Goal: Check status: Check status

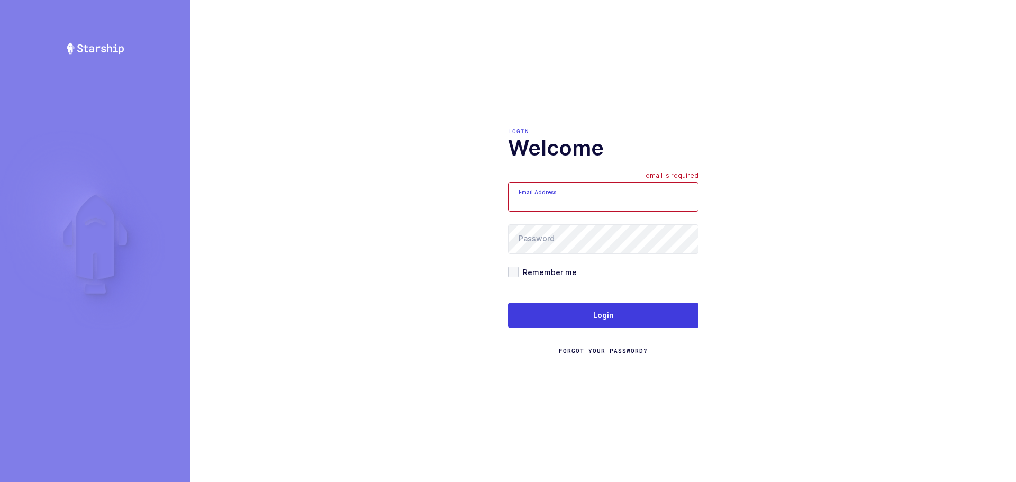
click at [568, 193] on input "Email Address" at bounding box center [603, 197] width 191 height 30
type input "mundo@janustrade.com"
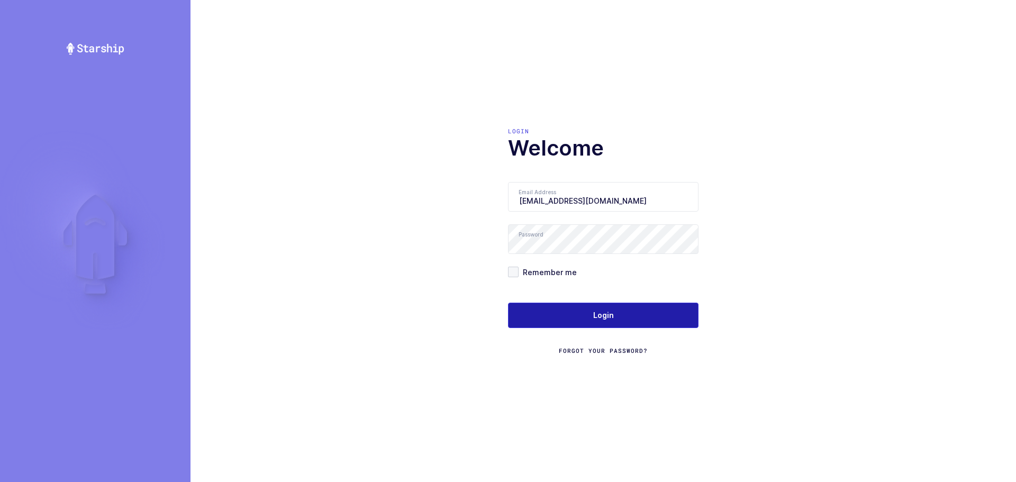
click at [591, 303] on button "Login" at bounding box center [603, 315] width 191 height 25
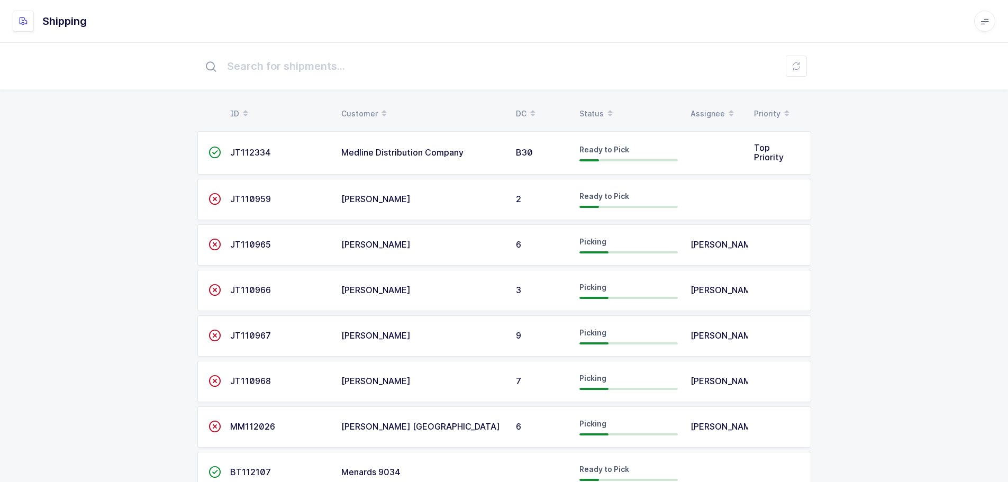
click at [601, 114] on div "Status" at bounding box center [629, 114] width 98 height 18
click at [604, 119] on span at bounding box center [610, 114] width 13 height 18
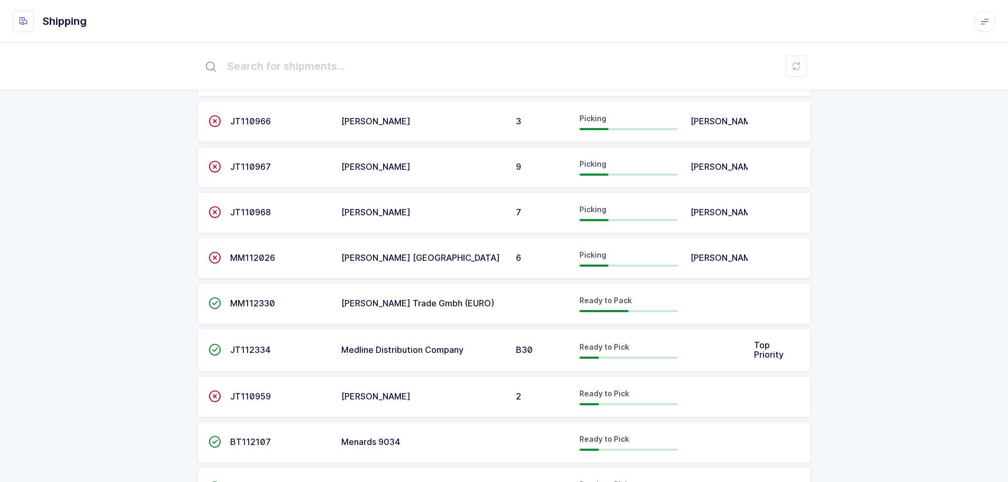
scroll to position [222, 0]
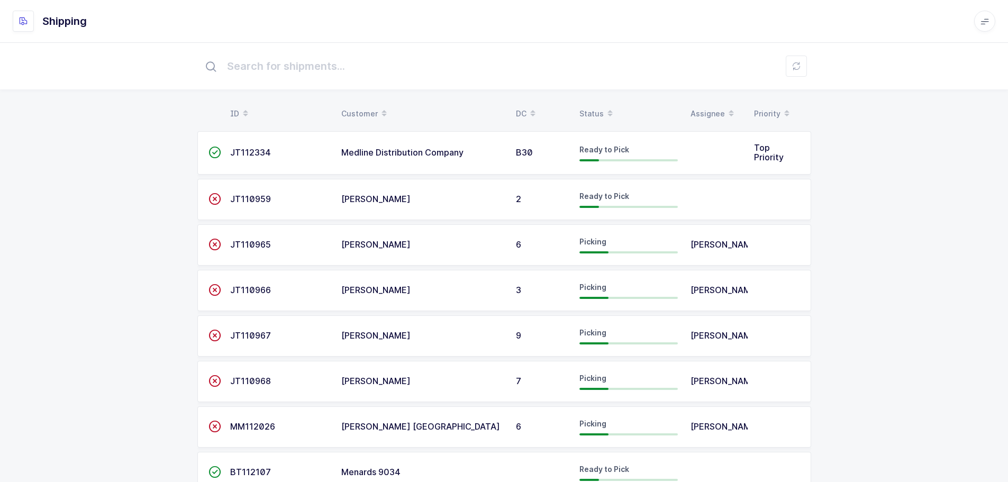
click at [597, 109] on div "Status" at bounding box center [629, 114] width 98 height 18
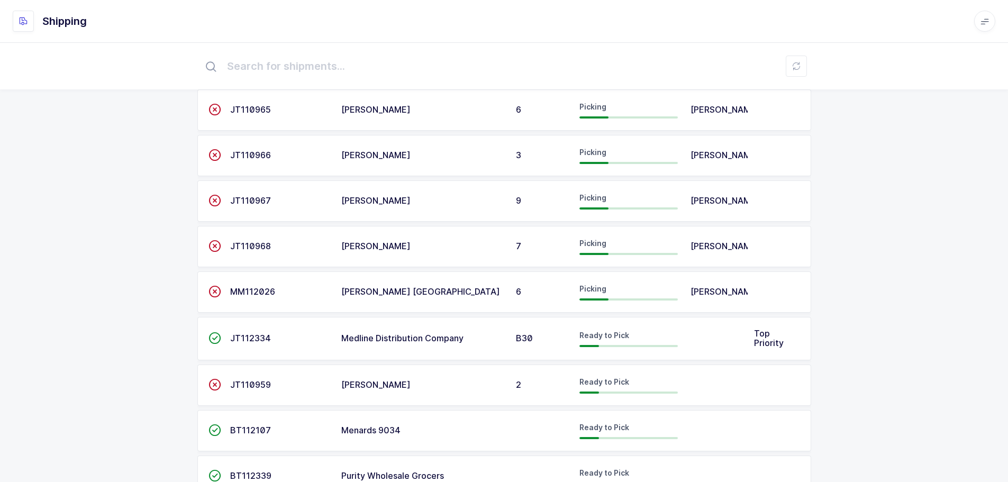
scroll to position [129, 0]
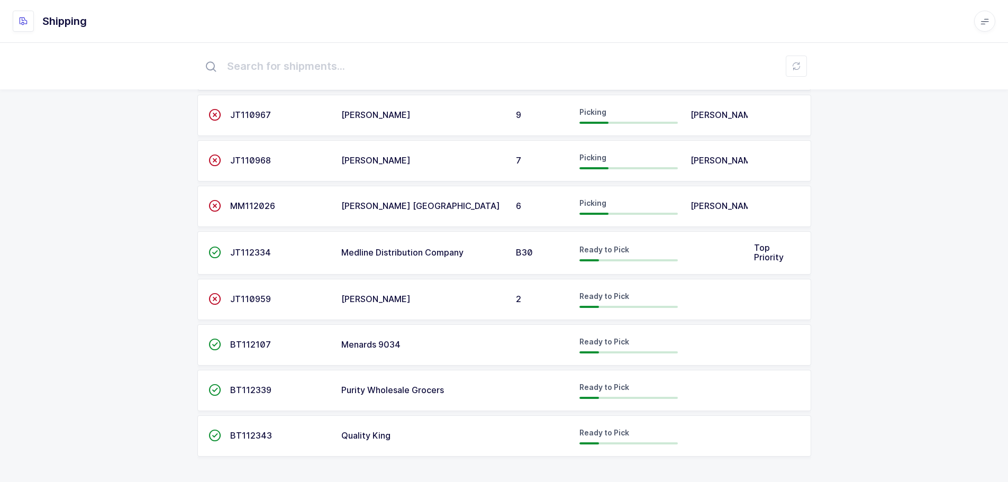
click at [236, 244] on td "JT112334" at bounding box center [279, 252] width 111 height 43
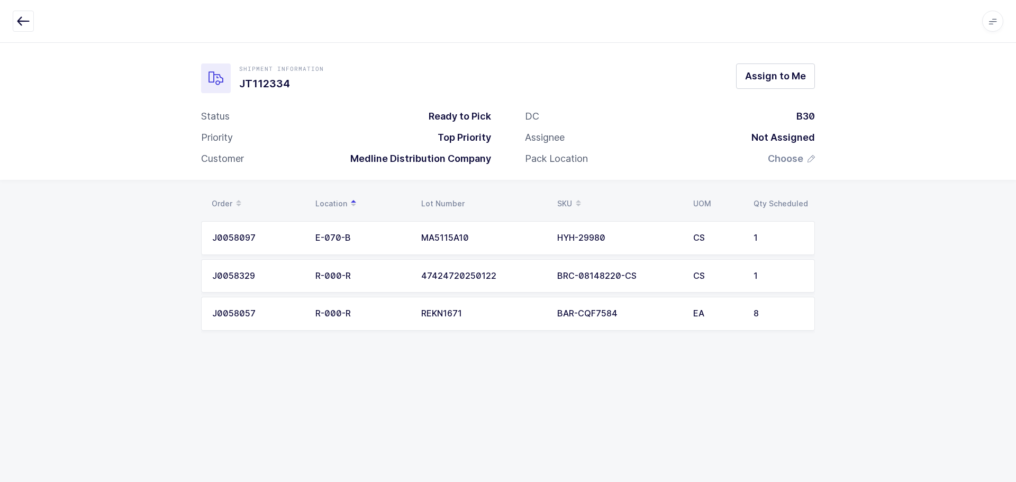
click at [21, 17] on icon "button" at bounding box center [23, 21] width 13 height 13
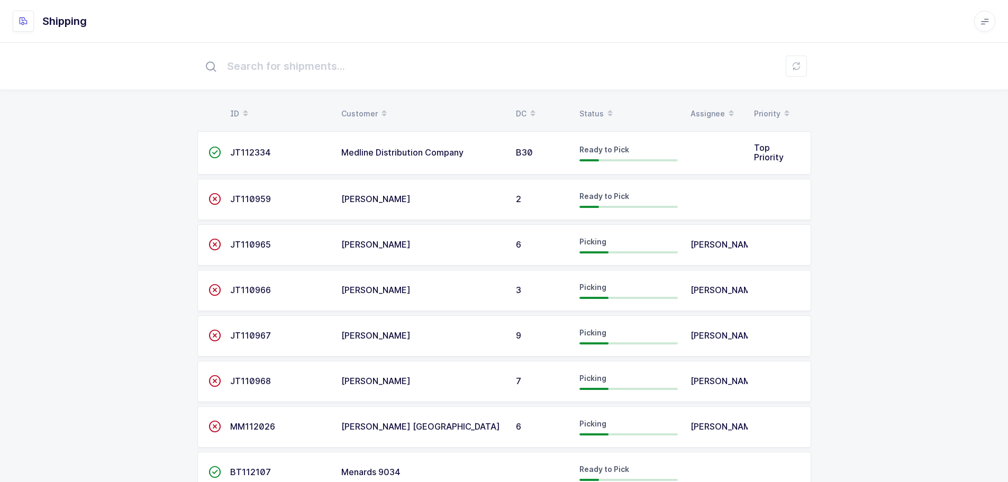
click at [591, 111] on div "Status" at bounding box center [629, 114] width 98 height 18
click at [595, 107] on div "Status" at bounding box center [629, 114] width 98 height 18
click at [591, 110] on div "Status" at bounding box center [629, 114] width 98 height 18
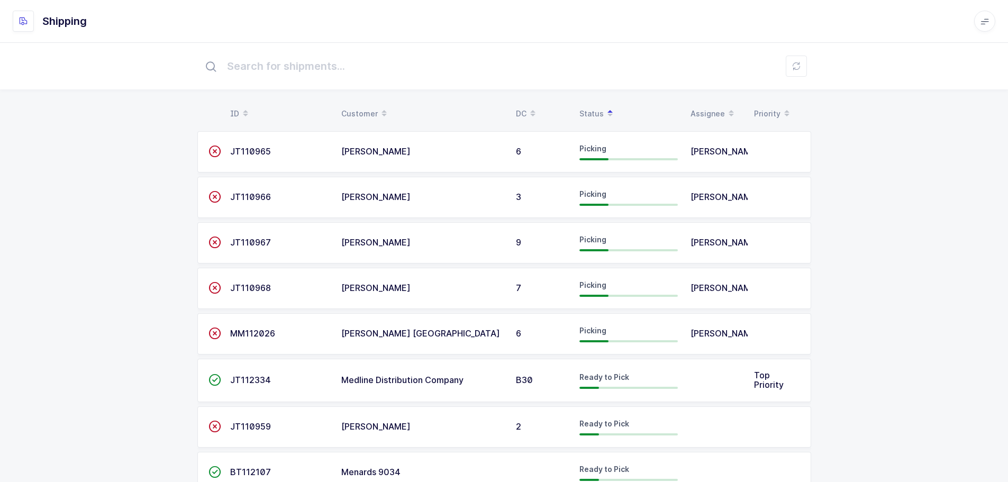
drag, startPoint x: 593, startPoint y: 108, endPoint x: 593, endPoint y: 114, distance: 5.3
click at [593, 113] on div "Status" at bounding box center [629, 114] width 98 height 18
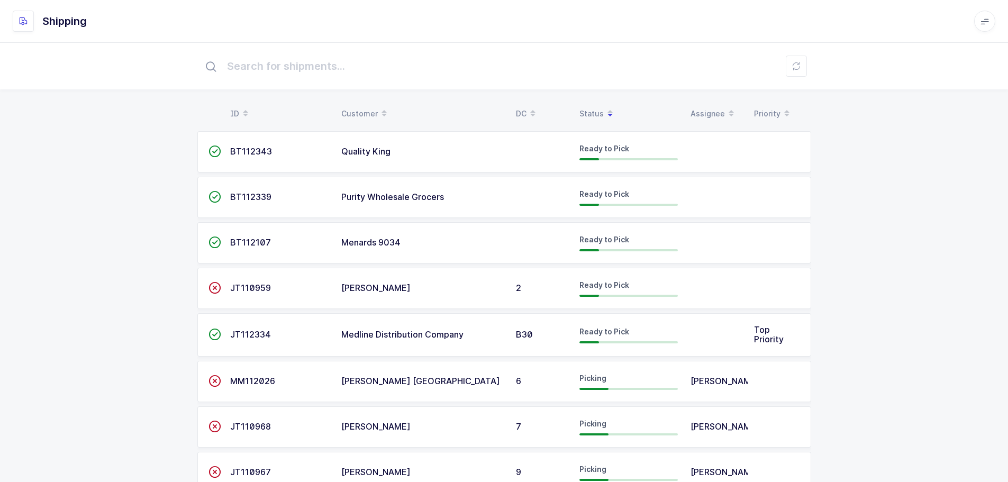
click at [591, 111] on div "Status" at bounding box center [629, 114] width 98 height 18
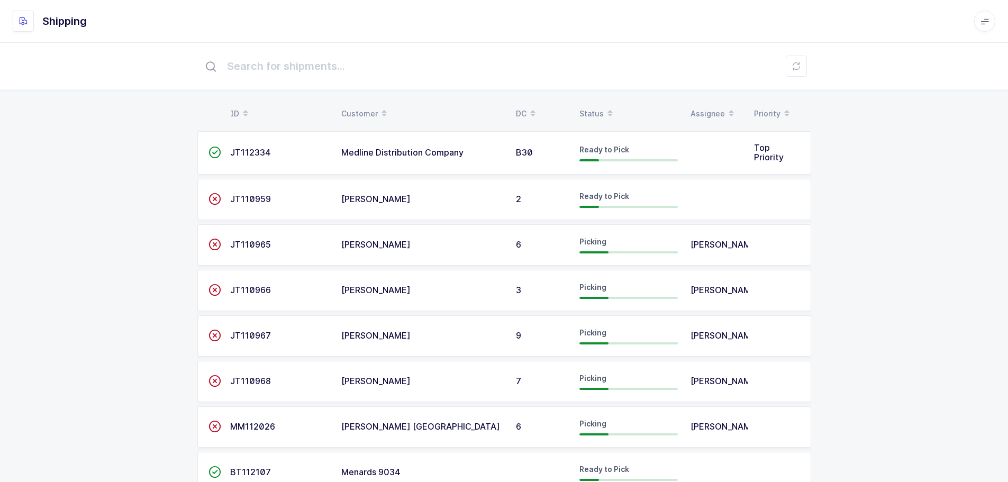
click at [592, 108] on div "Status" at bounding box center [629, 114] width 98 height 18
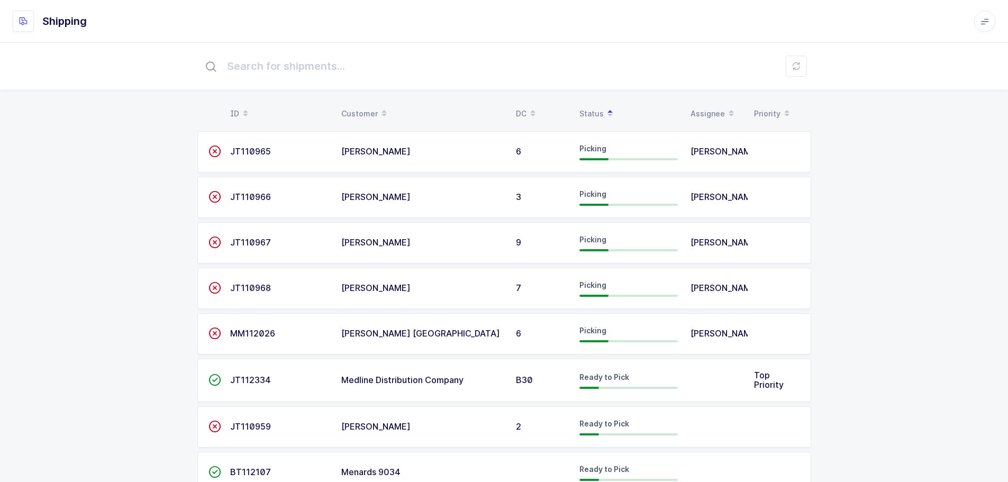
click at [259, 384] on span "JT112334" at bounding box center [250, 380] width 41 height 11
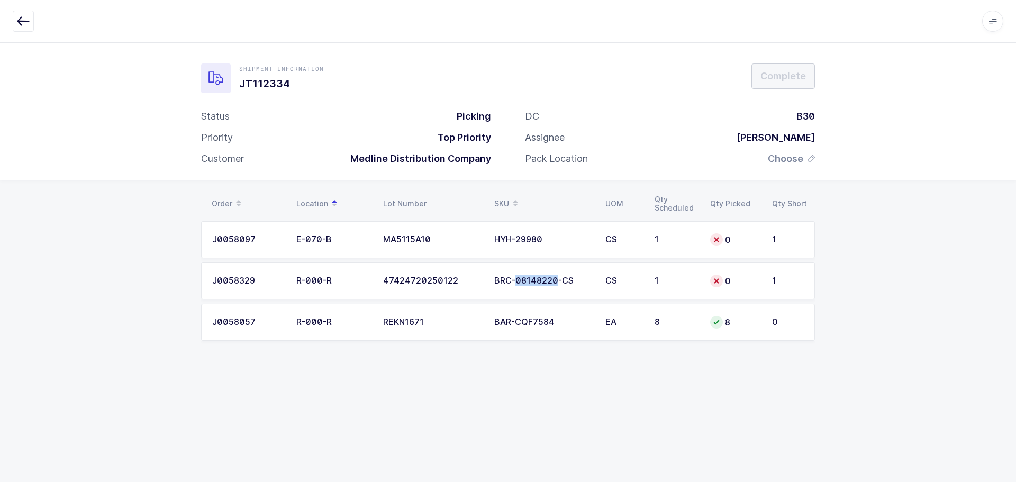
drag, startPoint x: 558, startPoint y: 284, endPoint x: 515, endPoint y: 281, distance: 43.0
click at [515, 281] on div "BRC-08148220-CS" at bounding box center [543, 281] width 98 height 10
click at [847, 307] on div "Order Location Lot Number SKU UOM Qty Scheduled Qty Picked Qty Short J0058097 E…" at bounding box center [508, 273] width 1016 height 186
click at [20, 20] on icon "button" at bounding box center [23, 21] width 13 height 13
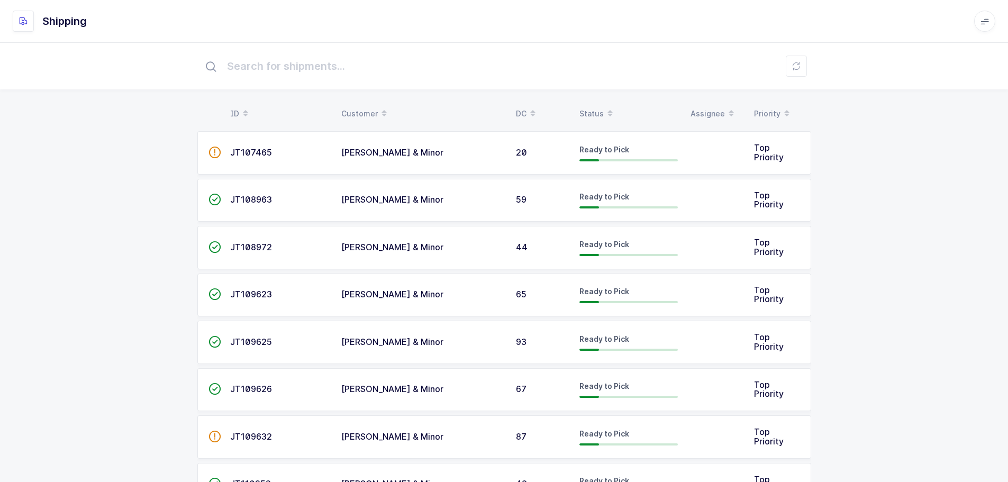
click at [592, 108] on div "Status" at bounding box center [629, 114] width 98 height 18
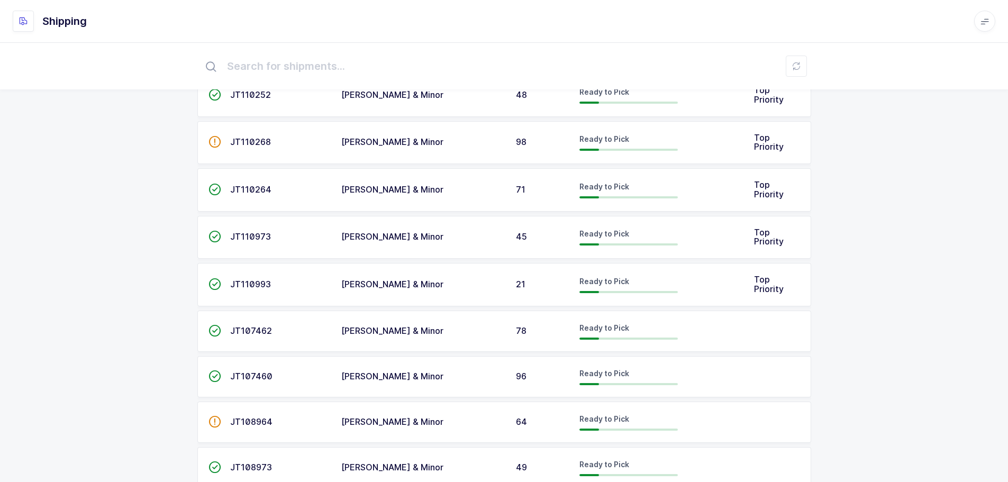
scroll to position [663, 0]
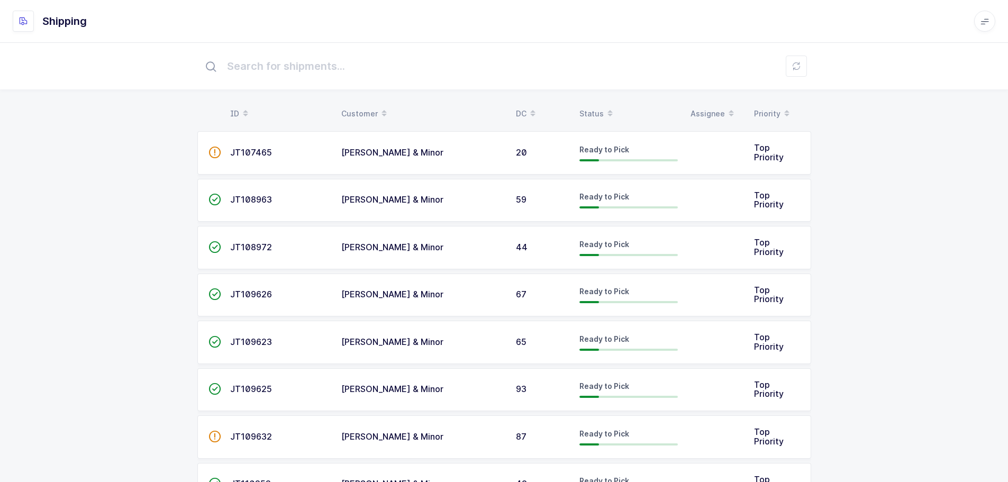
click at [588, 108] on div "Status" at bounding box center [629, 114] width 98 height 18
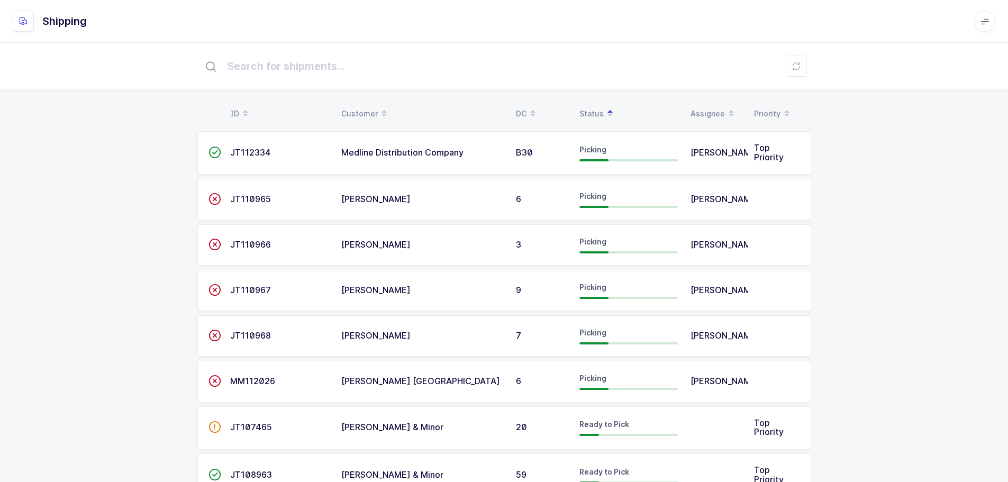
click at [266, 149] on span "JT112334" at bounding box center [250, 152] width 41 height 11
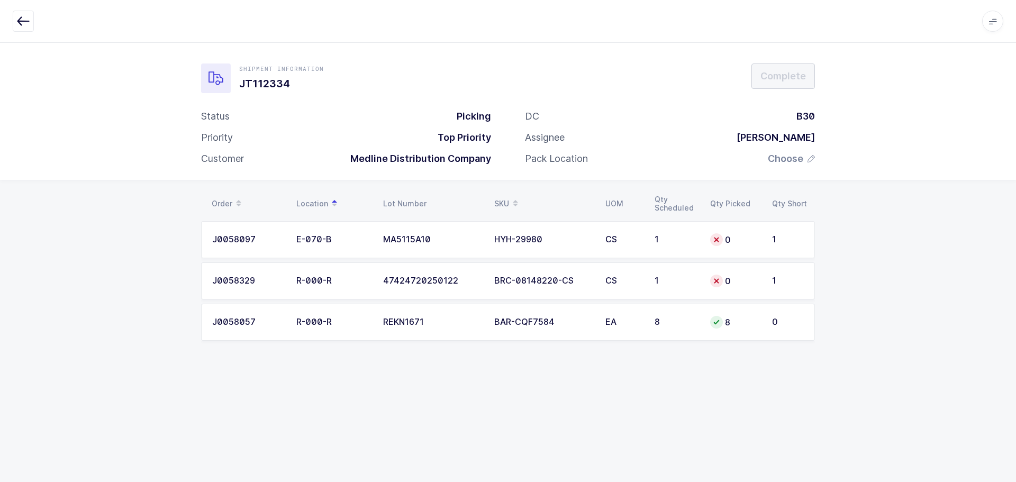
click at [315, 236] on div "E-070-B" at bounding box center [333, 240] width 74 height 10
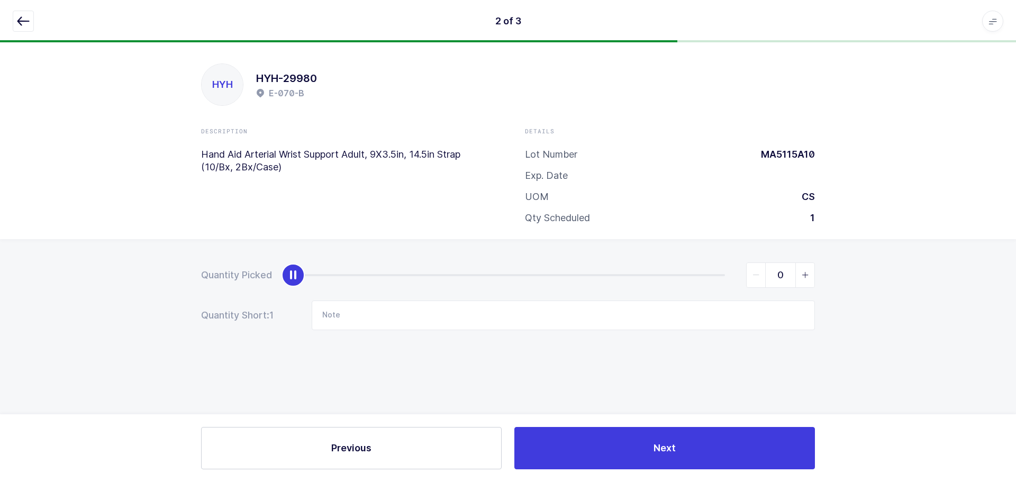
click at [17, 20] on icon "button" at bounding box center [23, 21] width 13 height 13
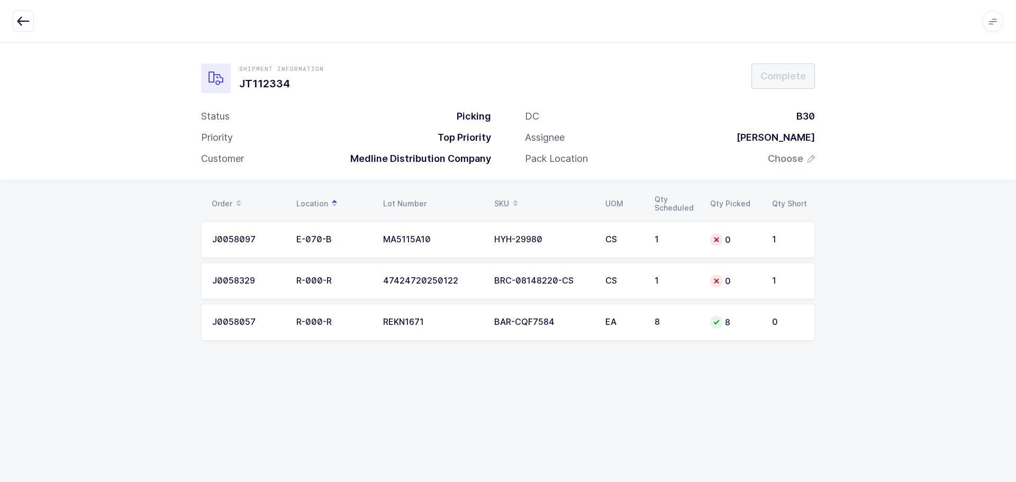
click at [486, 287] on td "47424720250122" at bounding box center [432, 281] width 111 height 37
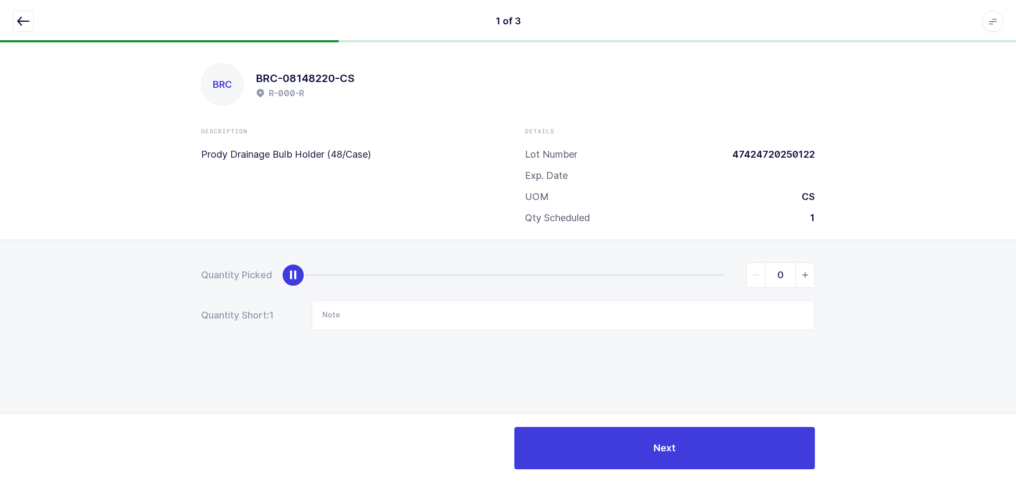
click at [30, 27] on button "button" at bounding box center [23, 21] width 21 height 21
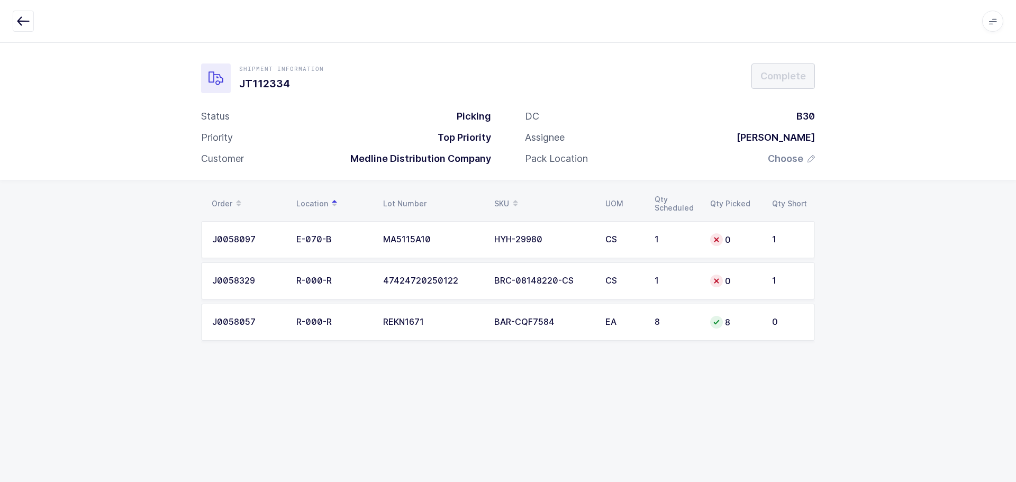
click at [655, 287] on td "1" at bounding box center [676, 281] width 56 height 37
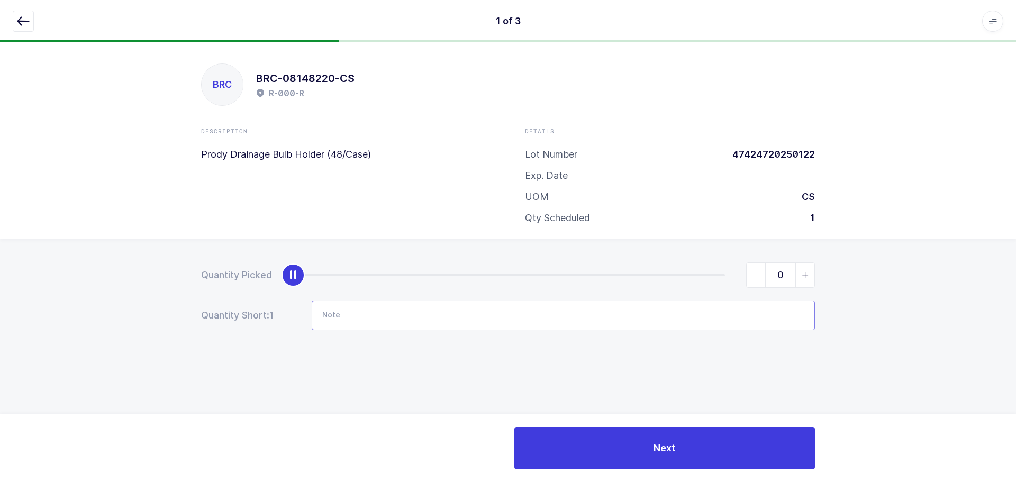
click at [386, 315] on input "Note" at bounding box center [563, 316] width 503 height 30
type input "w"
type input "We couldn't find this before"
click at [22, 23] on icon "button" at bounding box center [23, 21] width 13 height 13
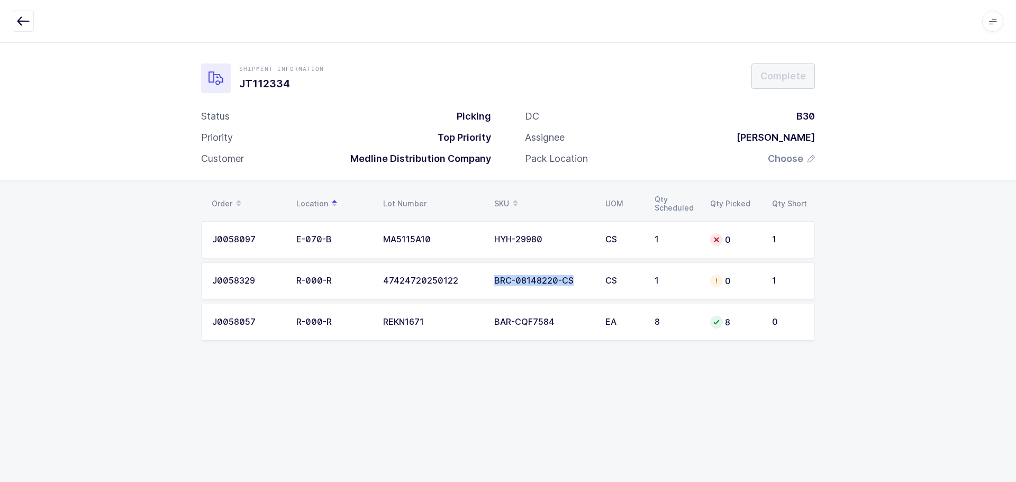
drag, startPoint x: 582, startPoint y: 280, endPoint x: 532, endPoint y: 279, distance: 49.8
click at [486, 278] on tr "J0058329 R-000-R 47424720250122 BRC-08148220-CS CS 1 0 1" at bounding box center [508, 281] width 614 height 37
copy tr "BRC-08148220-CS"
click at [161, 241] on div "Order Location Lot Number SKU UOM Qty Scheduled Qty Picked Qty Short J0058097 E…" at bounding box center [508, 273] width 1016 height 186
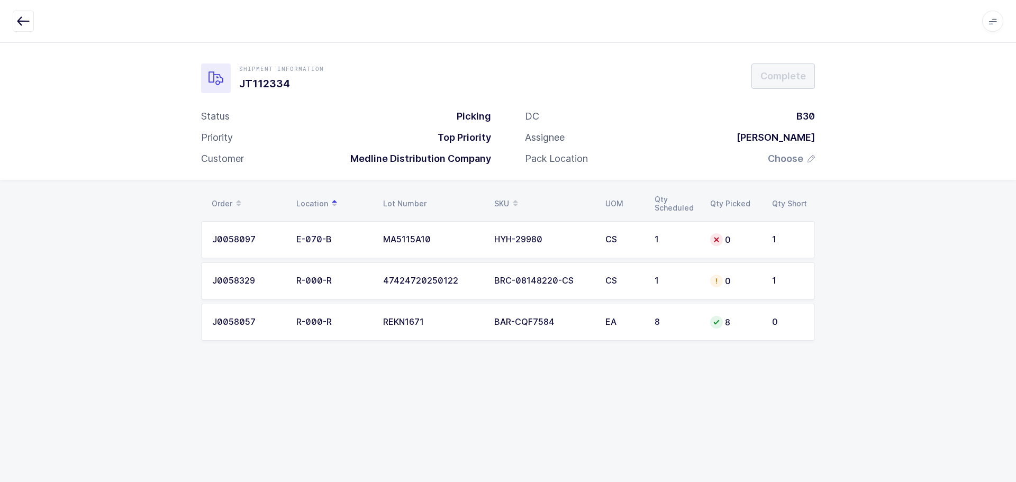
click at [430, 403] on div "Shipment Information JT112334 Complete Status Picking Priority Top Priority Cus…" at bounding box center [508, 262] width 1016 height 440
click at [15, 25] on button "button" at bounding box center [23, 21] width 21 height 21
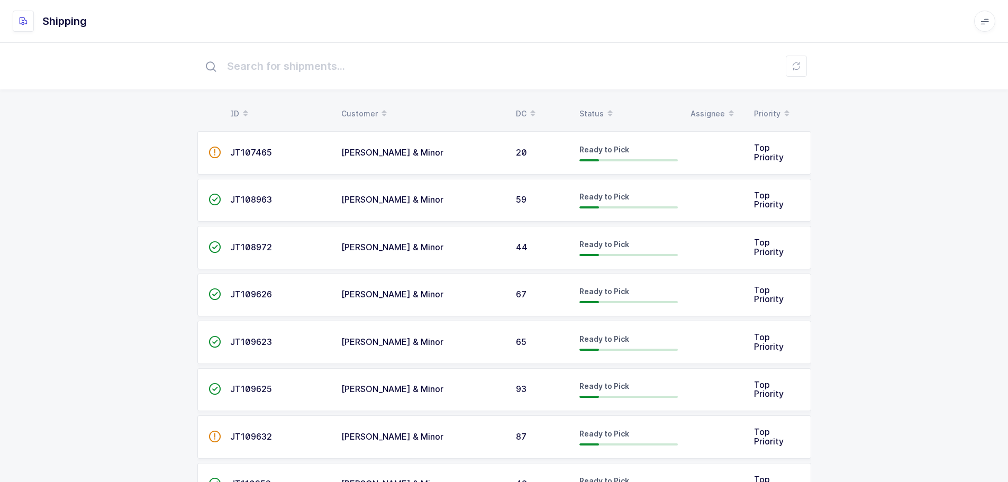
click at [596, 108] on div "Status" at bounding box center [629, 114] width 98 height 18
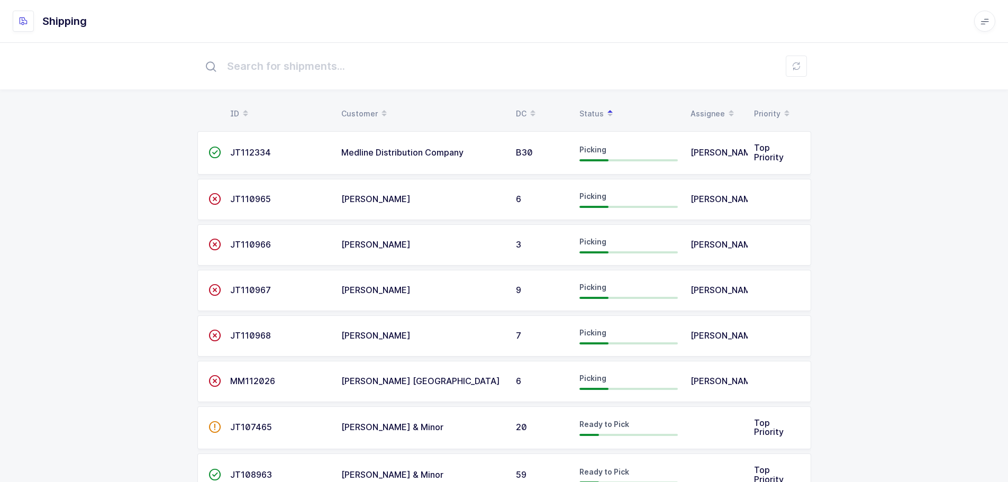
click at [604, 151] on span "Picking" at bounding box center [593, 149] width 27 height 9
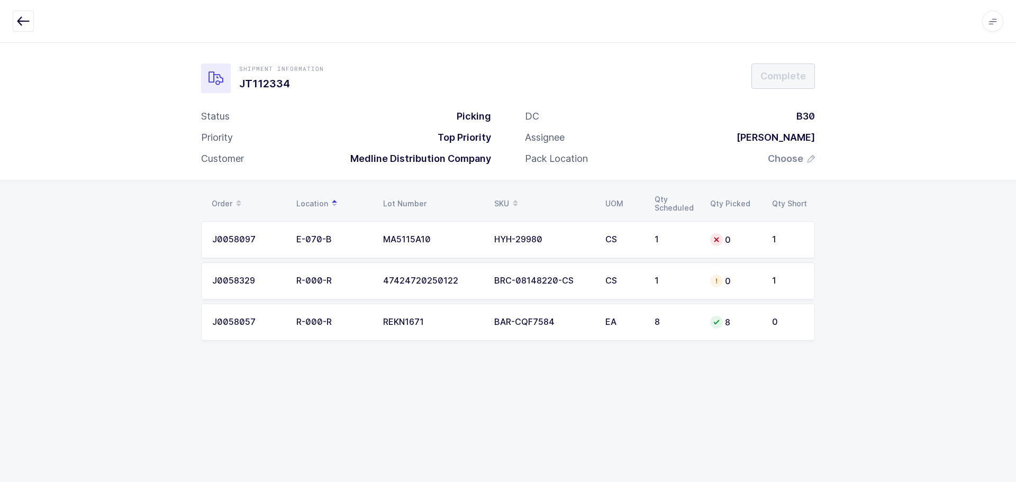
click at [19, 23] on icon "button" at bounding box center [23, 21] width 13 height 13
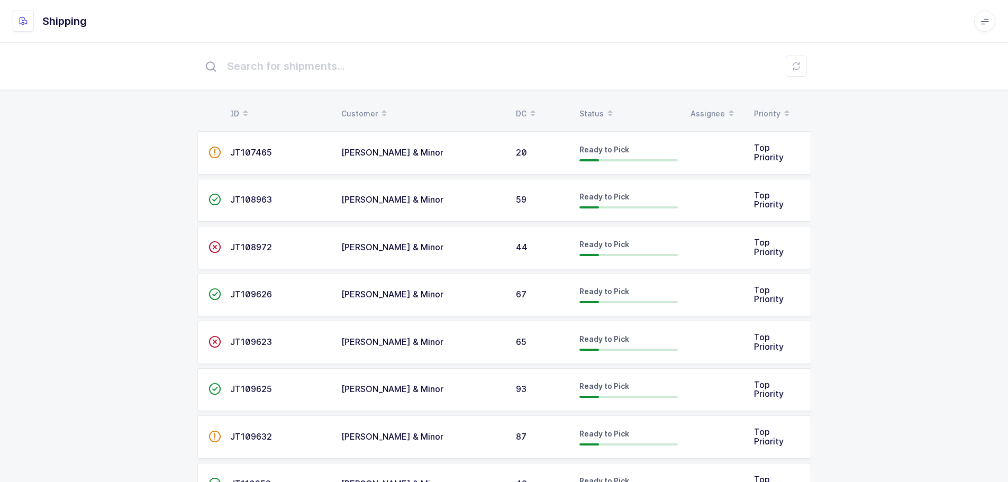
click at [599, 105] on table "ID Customer DC Status Assignee Priority" at bounding box center [504, 114] width 614 height 26
click at [597, 106] on div "Status" at bounding box center [629, 114] width 98 height 18
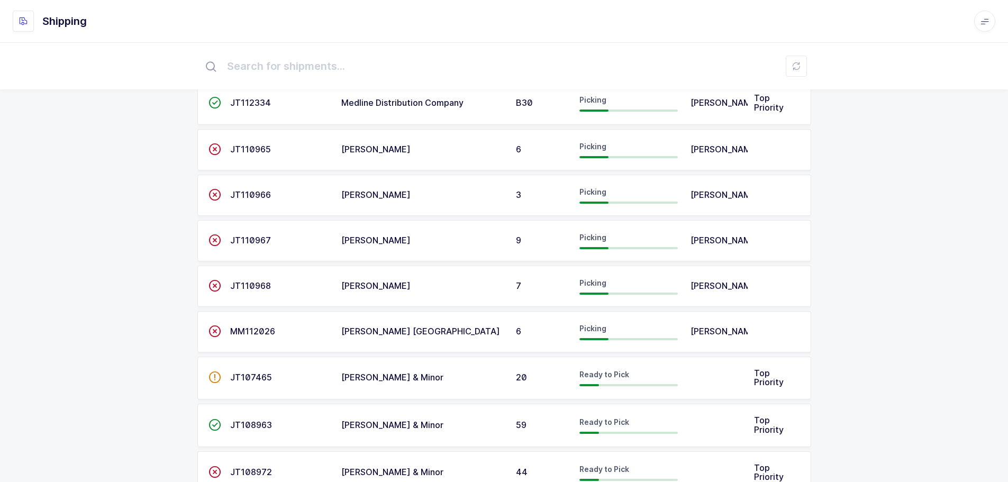
scroll to position [212, 0]
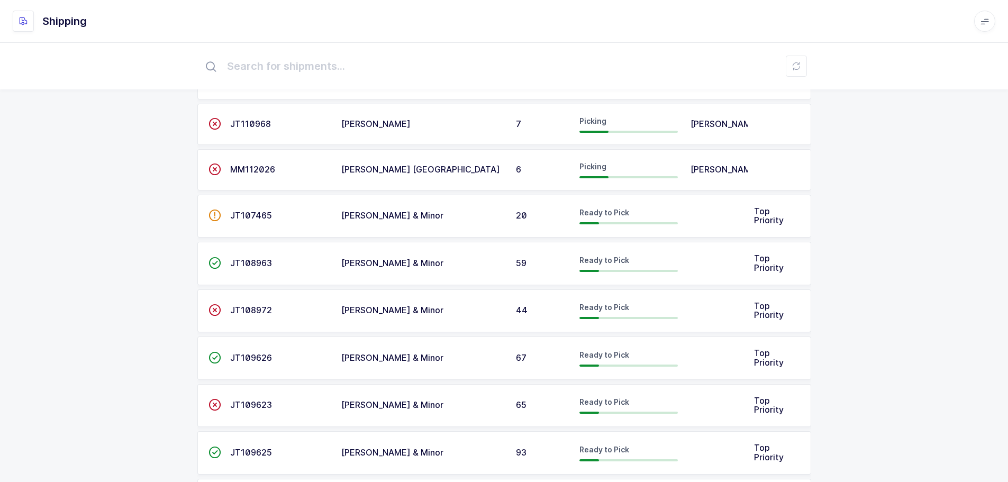
click at [530, 218] on div "20" at bounding box center [541, 216] width 51 height 10
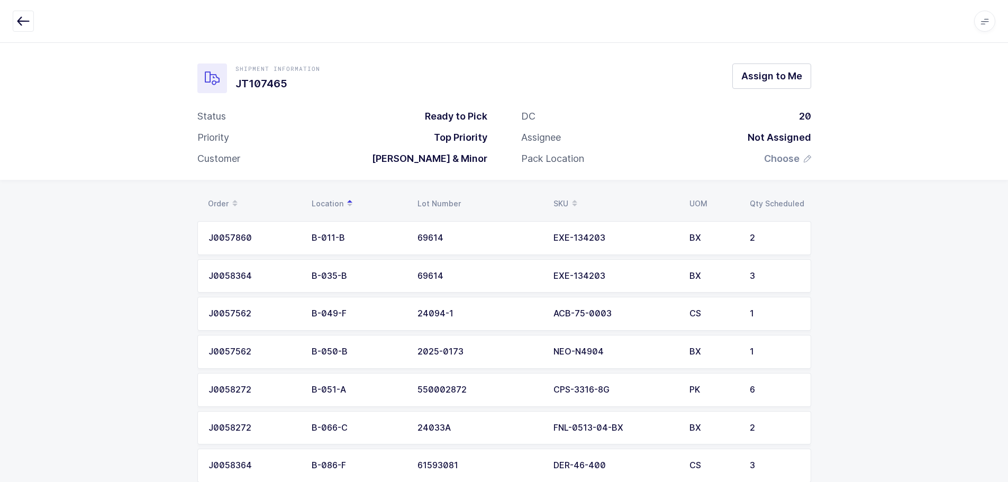
click at [37, 24] on div at bounding box center [504, 21] width 983 height 21
click at [15, 20] on button "button" at bounding box center [23, 21] width 21 height 21
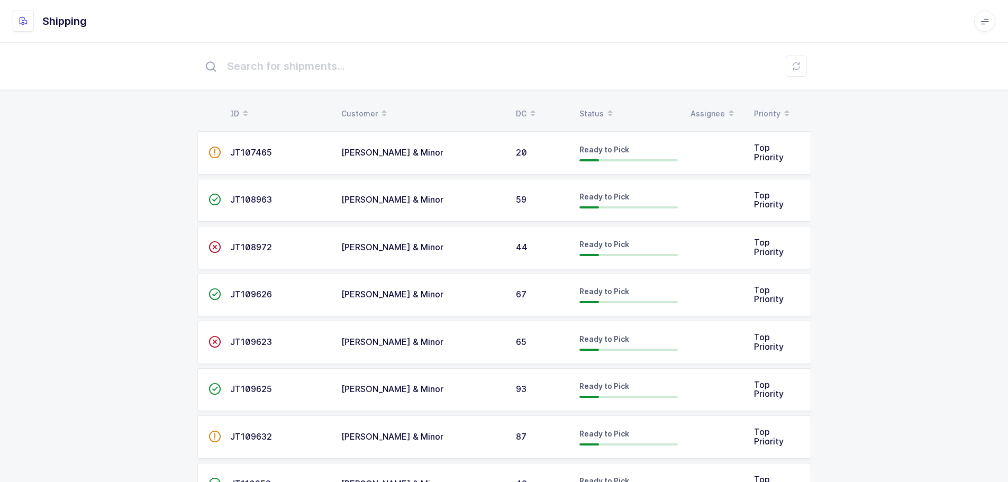
click at [581, 108] on div "Status" at bounding box center [629, 114] width 98 height 18
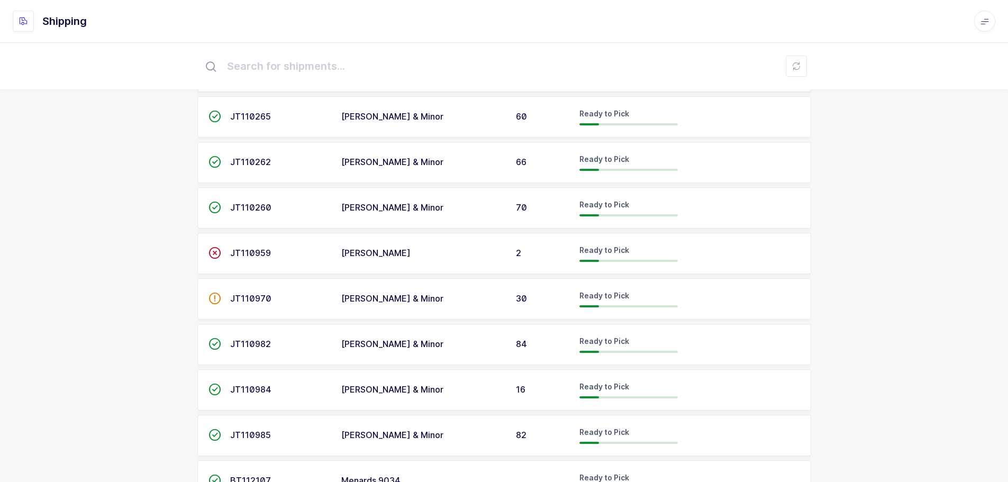
scroll to position [1608, 0]
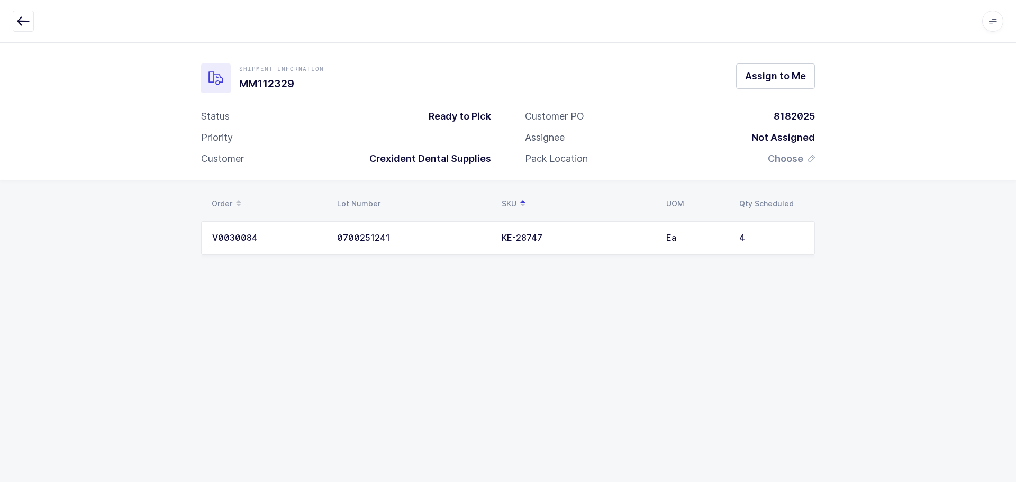
click at [17, 19] on icon "button" at bounding box center [23, 21] width 13 height 13
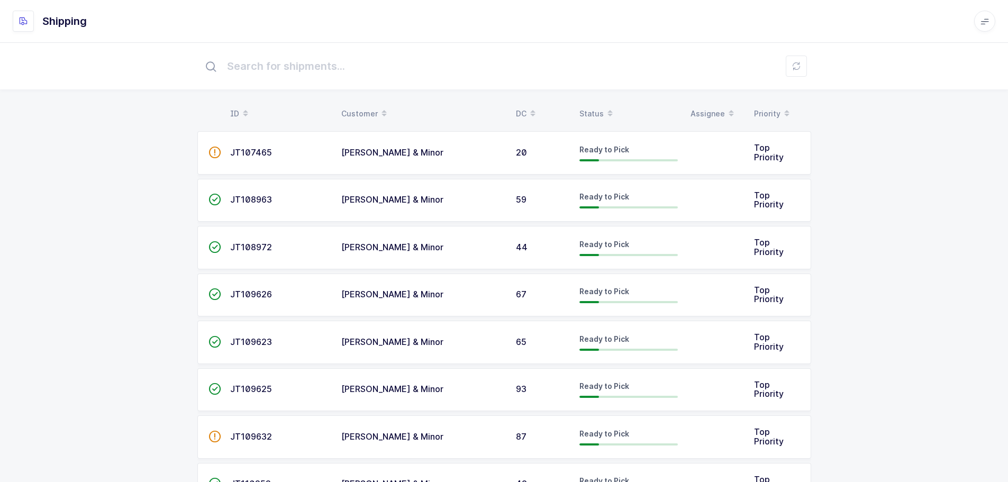
click at [589, 107] on div "Status" at bounding box center [629, 114] width 98 height 18
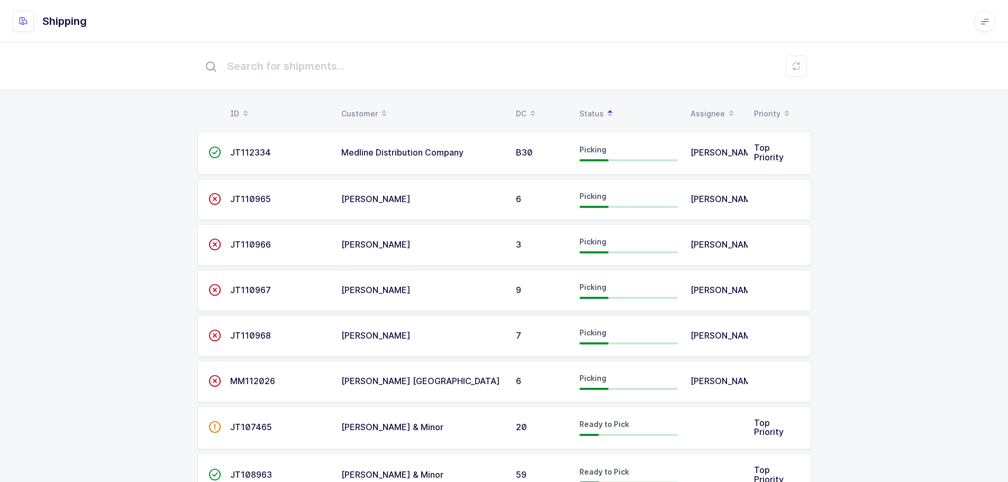
click at [455, 155] on span "Medline Distribution Company" at bounding box center [402, 152] width 122 height 11
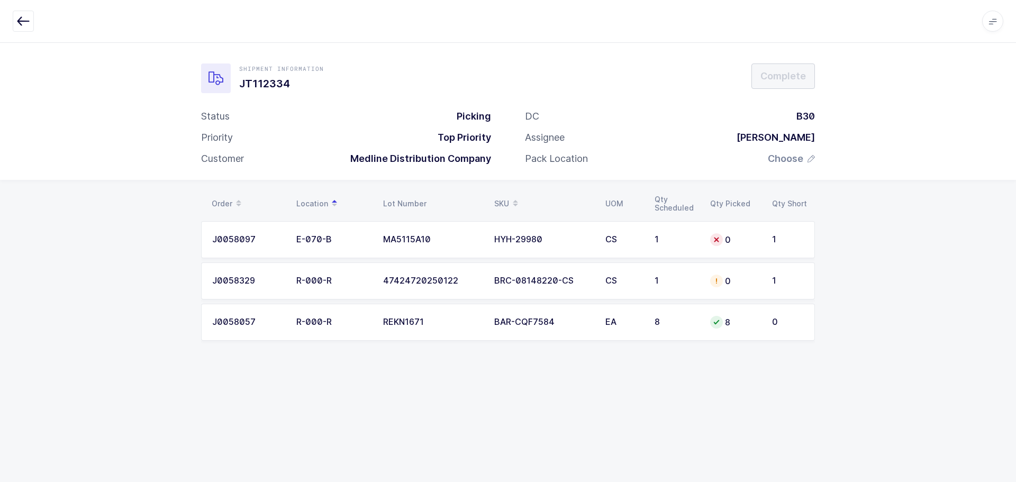
click at [17, 17] on icon "button" at bounding box center [23, 21] width 13 height 13
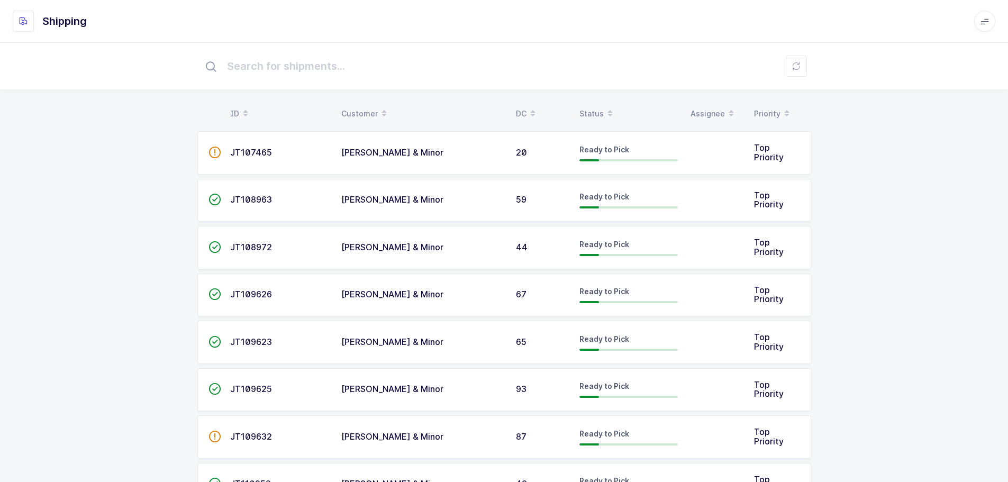
drag, startPoint x: 595, startPoint y: 107, endPoint x: 617, endPoint y: 113, distance: 22.9
click at [594, 107] on div "Status" at bounding box center [629, 114] width 98 height 18
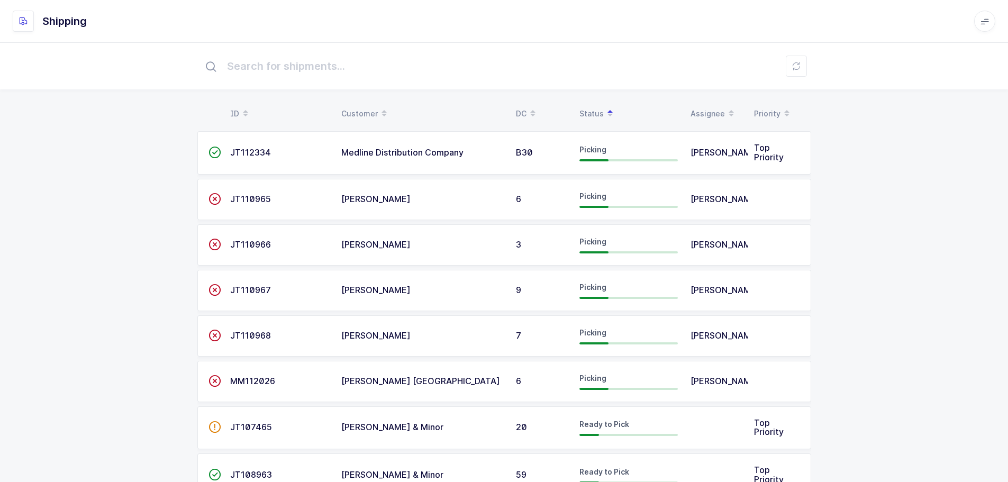
click at [521, 159] on td "B30" at bounding box center [542, 152] width 64 height 43
